Goal: Information Seeking & Learning: Learn about a topic

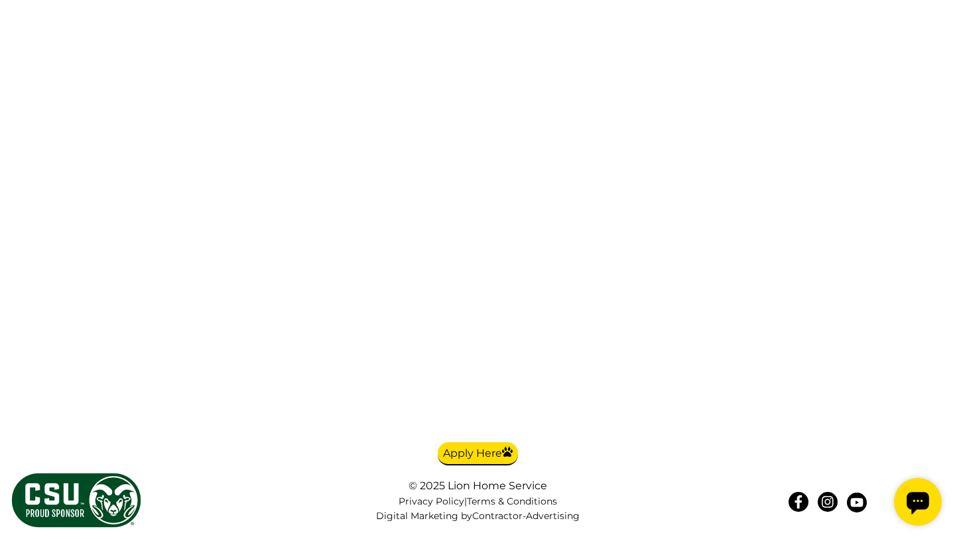
scroll to position [3361, 0]
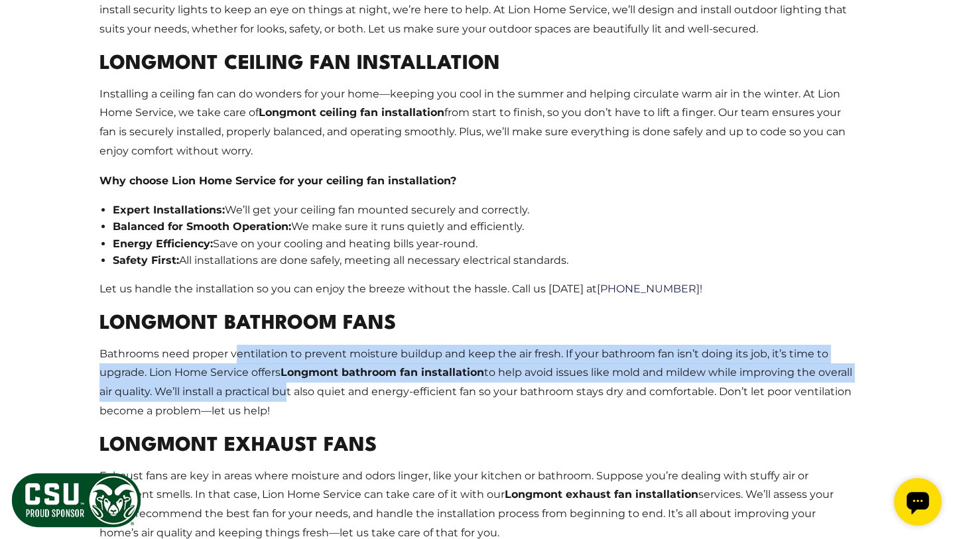
drag, startPoint x: 235, startPoint y: 312, endPoint x: 320, endPoint y: 362, distance: 98.2
click at [320, 362] on p "Bathrooms need proper ventilation to prevent moisture buildup and keep the air …" at bounding box center [477, 382] width 756 height 76
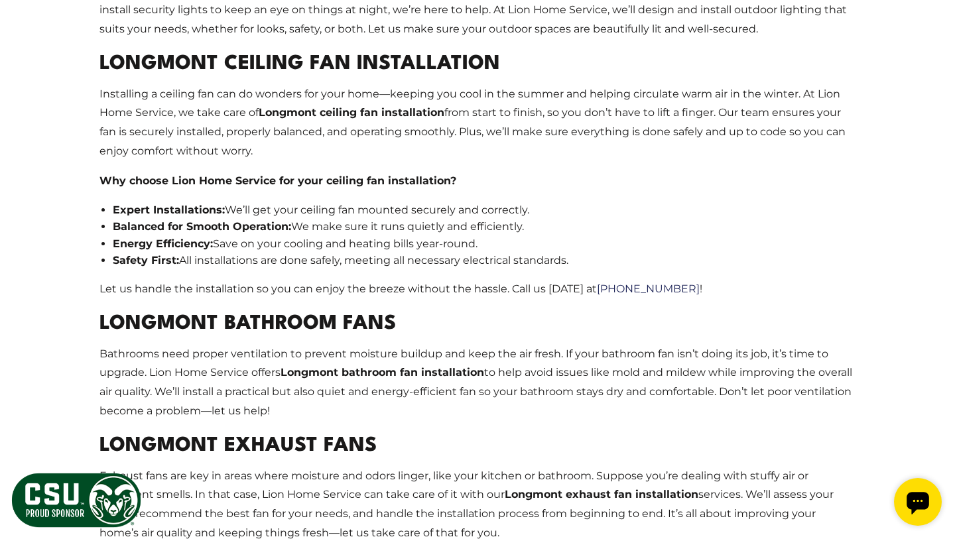
drag, startPoint x: 246, startPoint y: 319, endPoint x: 319, endPoint y: 371, distance: 89.4
click at [319, 371] on p "Bathrooms need proper ventilation to prevent moisture buildup and keep the air …" at bounding box center [477, 382] width 756 height 76
drag, startPoint x: 275, startPoint y: 324, endPoint x: 358, endPoint y: 371, distance: 95.9
click at [358, 371] on p "Bathrooms need proper ventilation to prevent moisture buildup and keep the air …" at bounding box center [477, 382] width 756 height 76
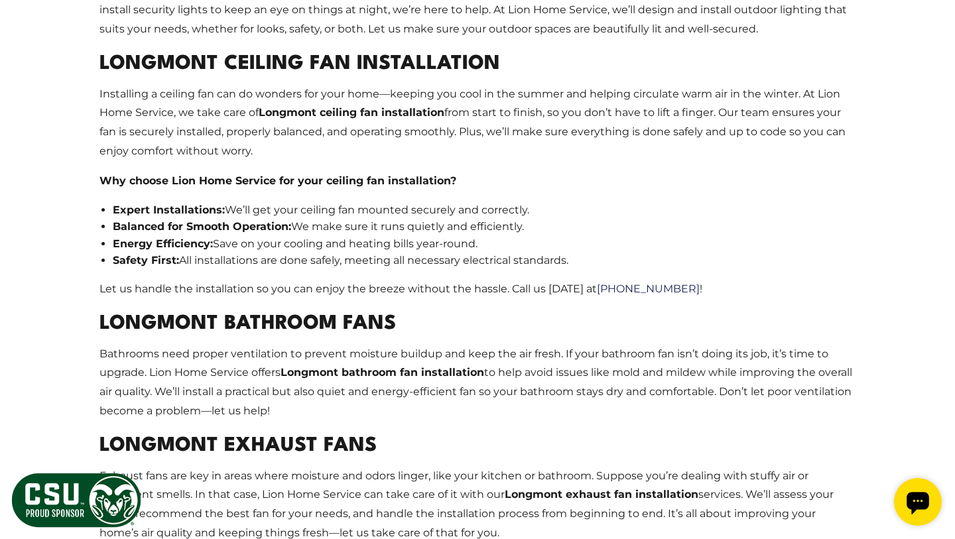
drag, startPoint x: 358, startPoint y: 371, endPoint x: 220, endPoint y: 329, distance: 144.2
click at [220, 344] on p "Bathrooms need proper ventilation to prevent moisture buildup and keep the air …" at bounding box center [477, 382] width 756 height 76
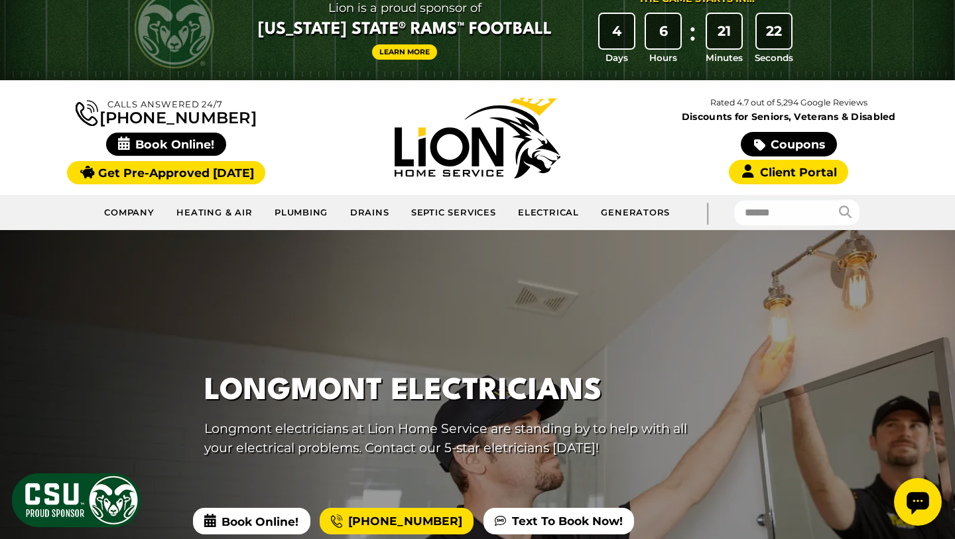
scroll to position [0, 0]
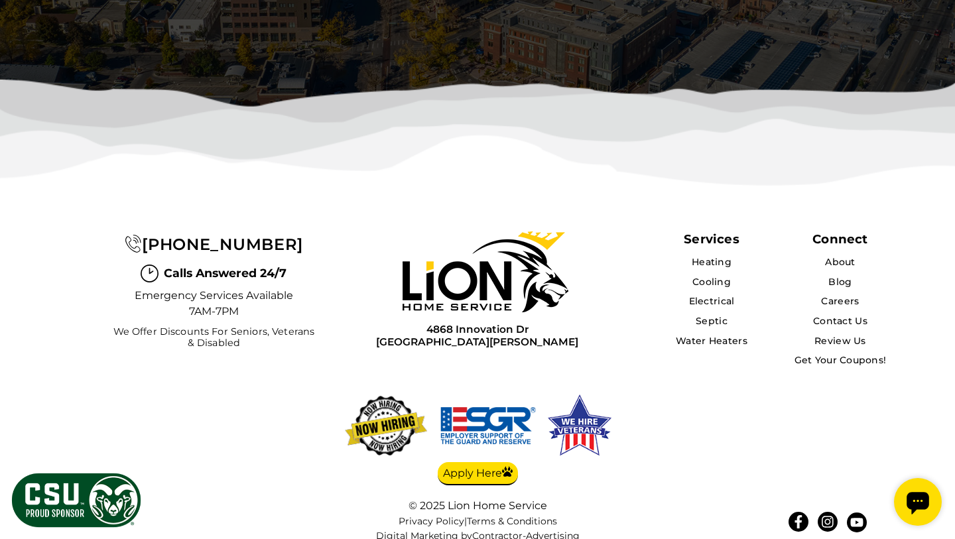
scroll to position [3646, 0]
